Goal: Transaction & Acquisition: Purchase product/service

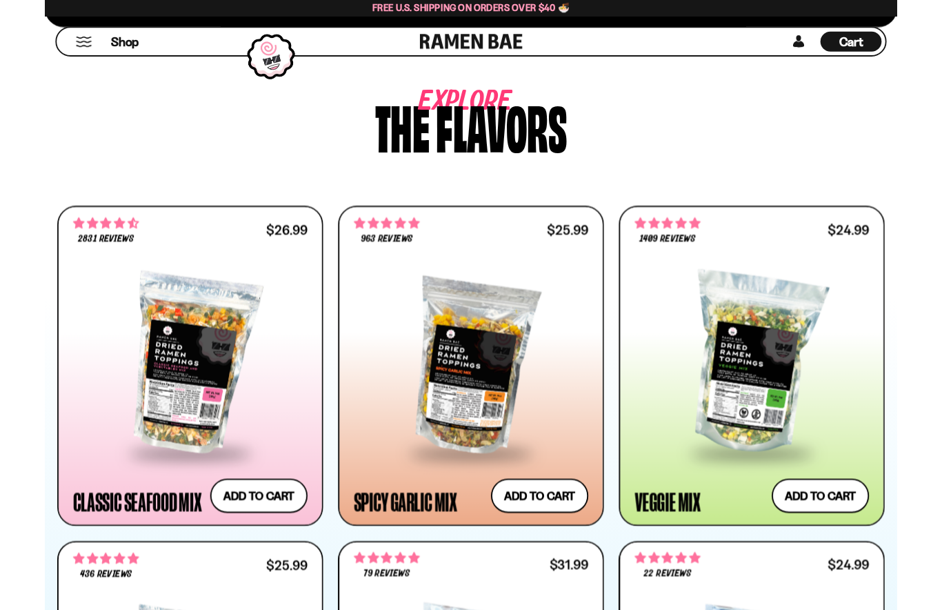
scroll to position [635, 0]
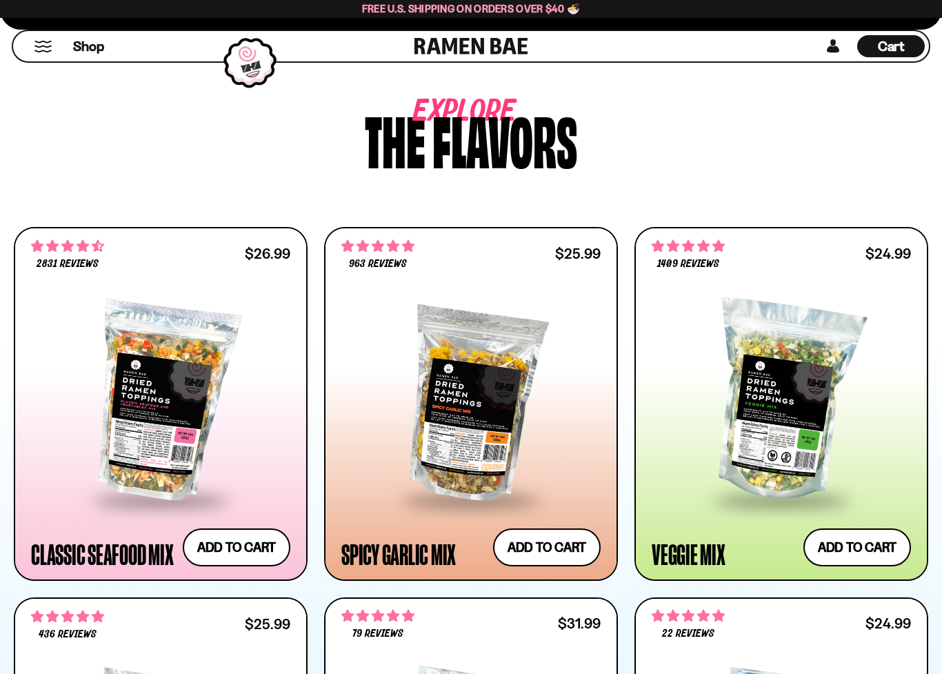
click at [565, 543] on button "Add to cart Add ― Regular price $25.99 Regular price Sale price $25.99 Unit pri…" at bounding box center [547, 547] width 108 height 38
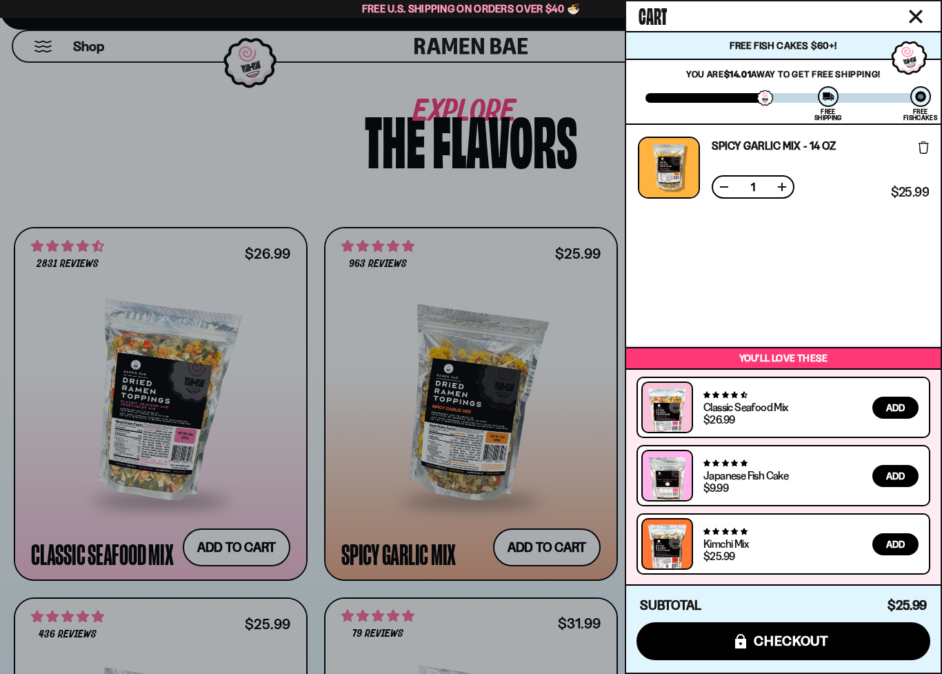
click at [505, 422] on div at bounding box center [471, 337] width 942 height 674
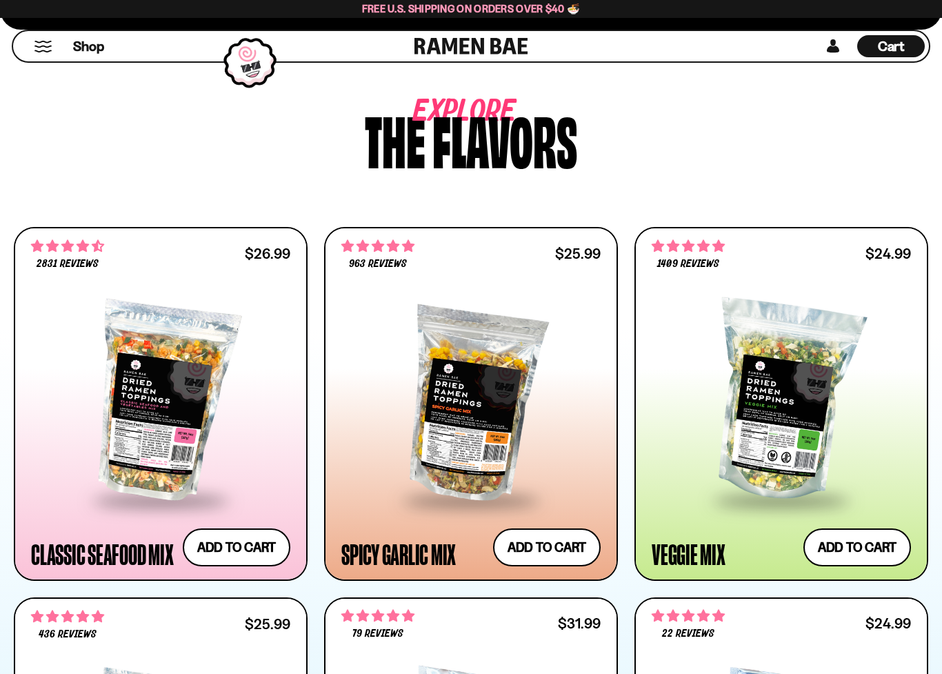
click at [526, 415] on div at bounding box center [470, 401] width 259 height 195
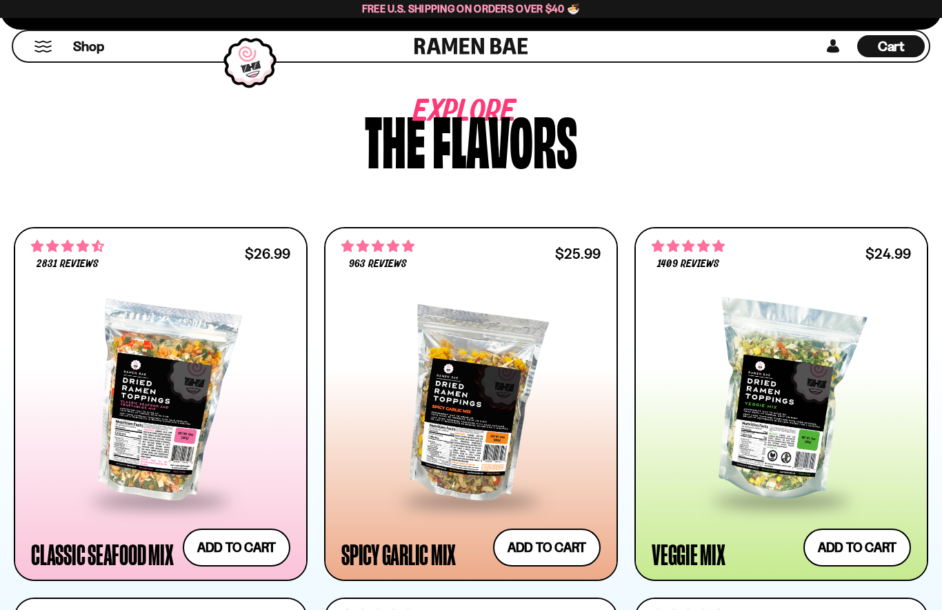
click at [227, 424] on div at bounding box center [160, 401] width 259 height 195
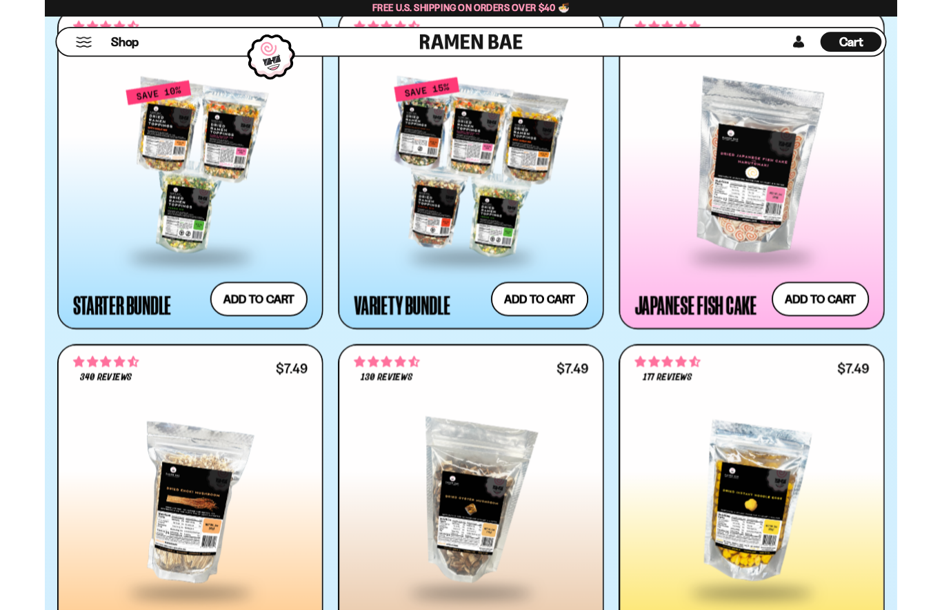
scroll to position [1597, 0]
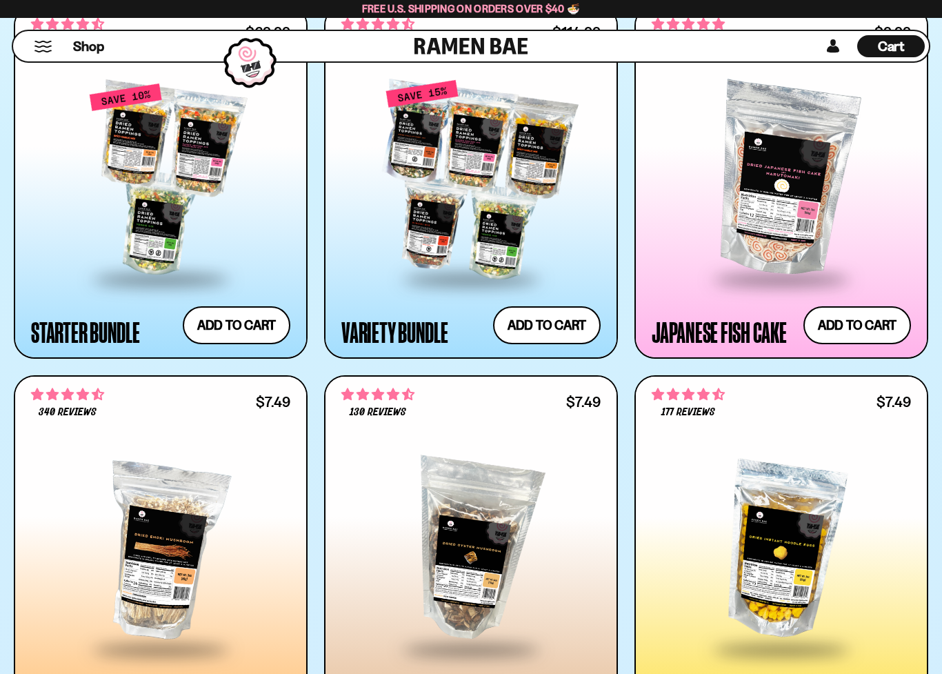
click at [745, 256] on span at bounding box center [781, 279] width 168 height 48
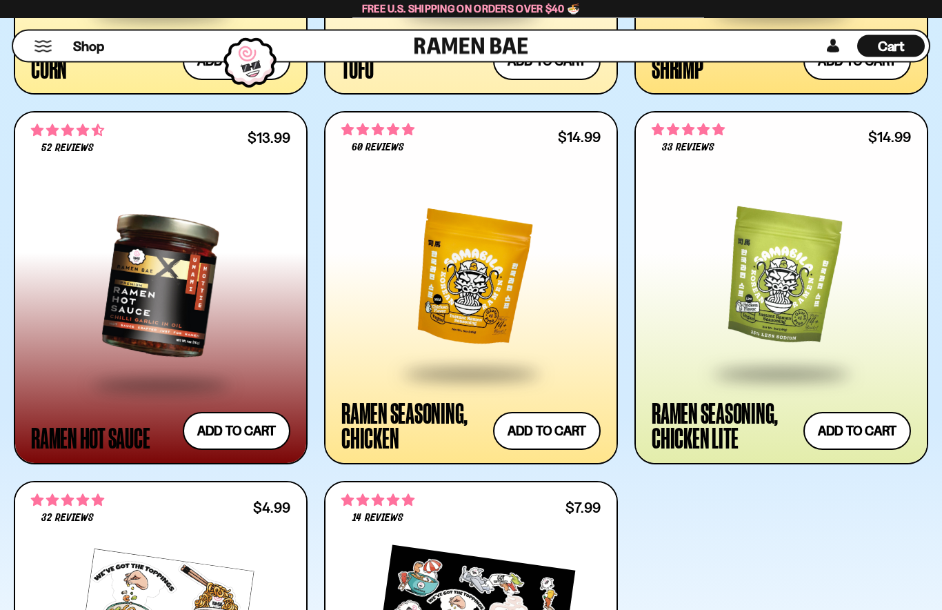
scroll to position [2569, 0]
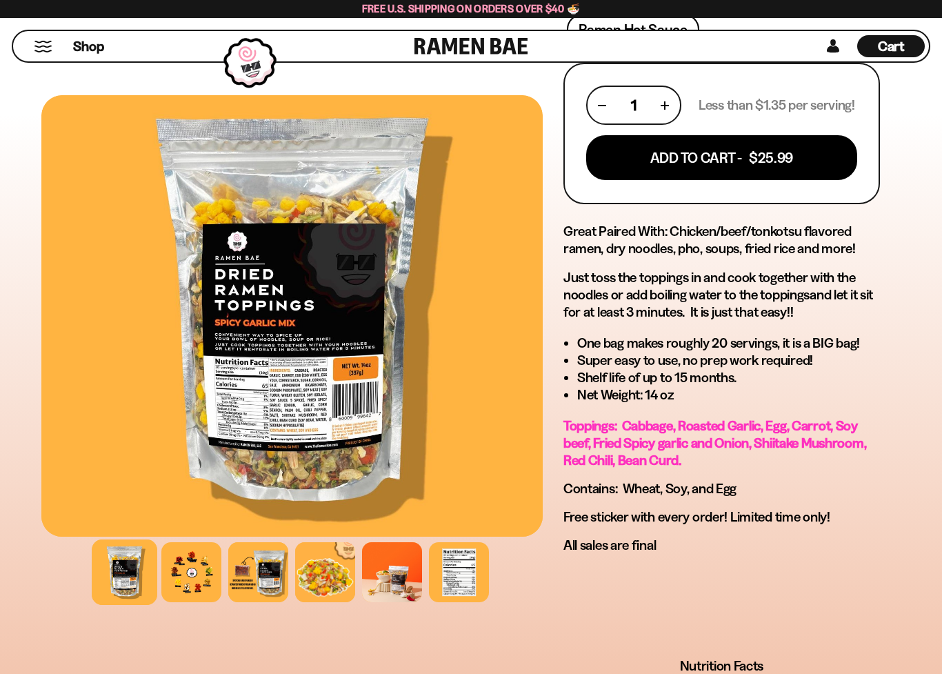
scroll to position [772, 0]
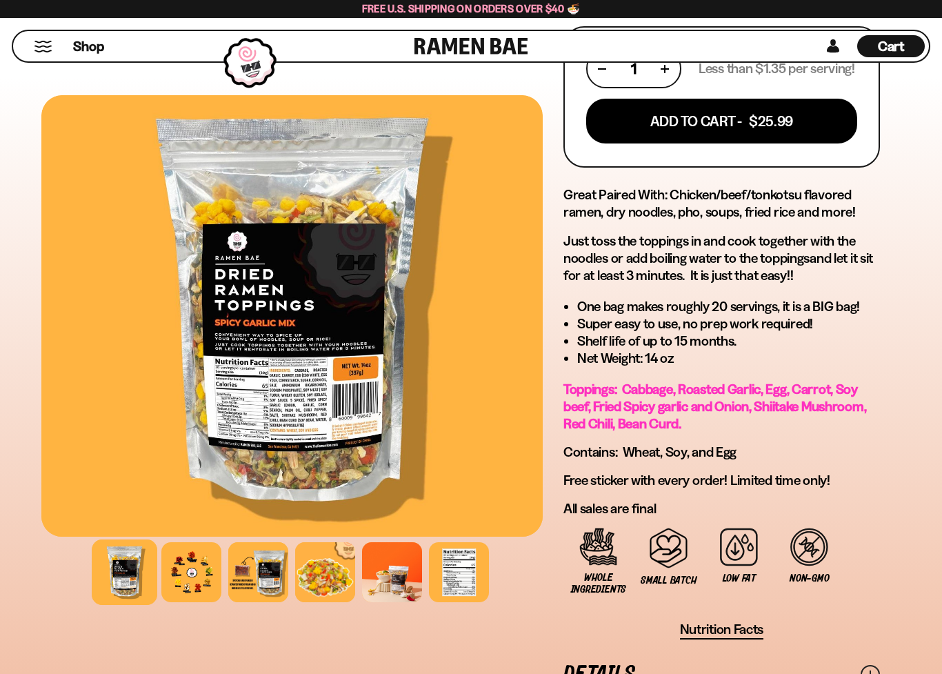
click at [464, 582] on div at bounding box center [459, 572] width 60 height 60
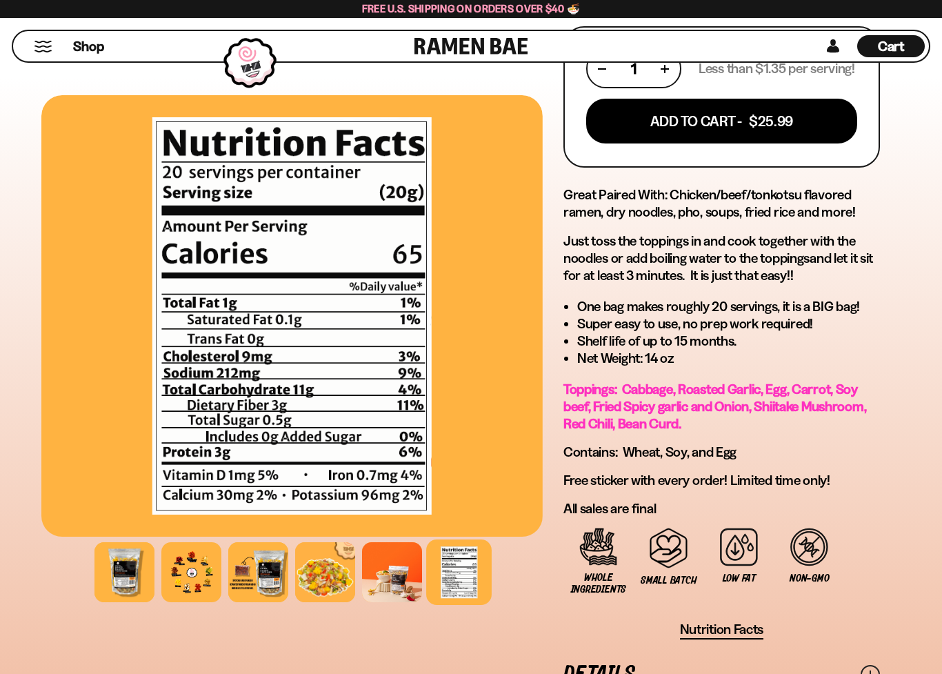
click at [131, 575] on div at bounding box center [124, 572] width 60 height 60
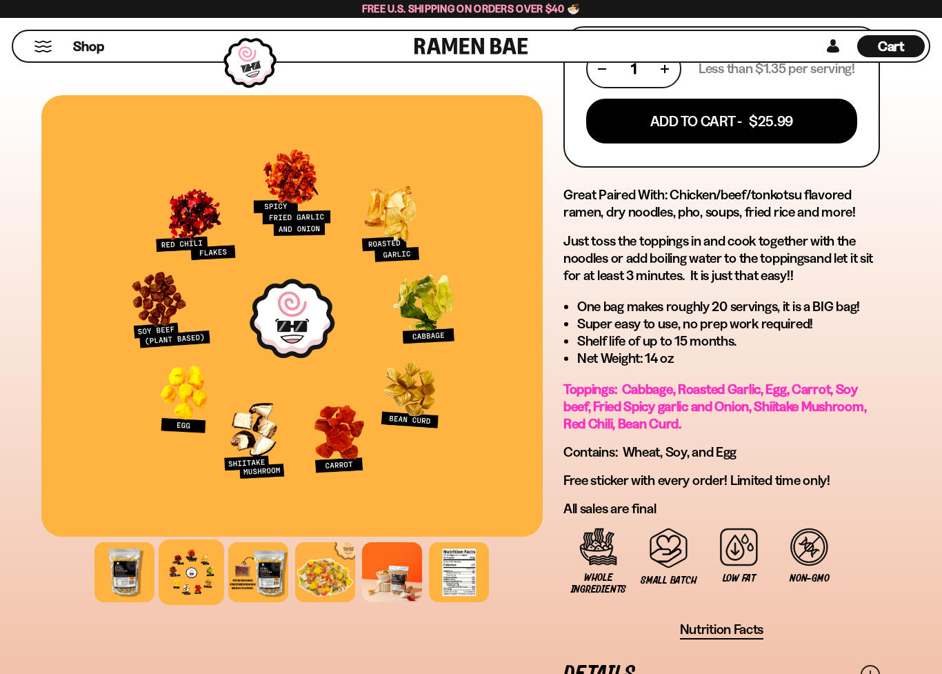
click at [470, 574] on div at bounding box center [459, 572] width 60 height 60
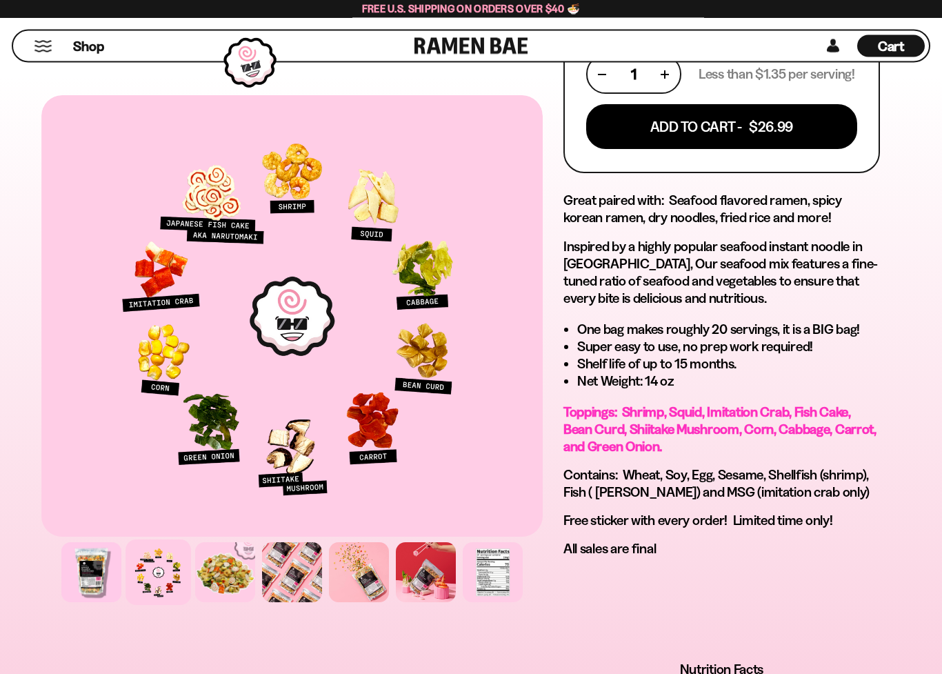
scroll to position [860, 0]
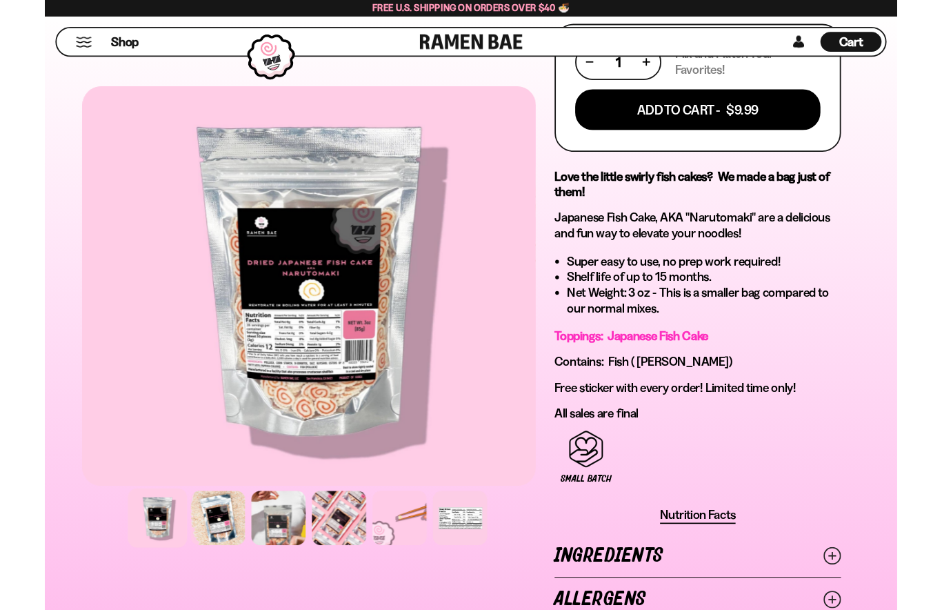
scroll to position [773, 0]
